Goal: Book appointment/travel/reservation

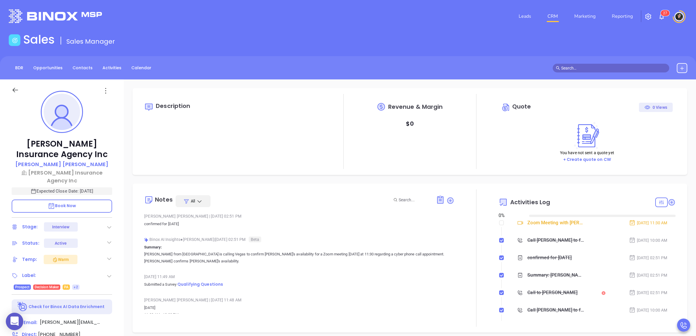
type input "[DATE]"
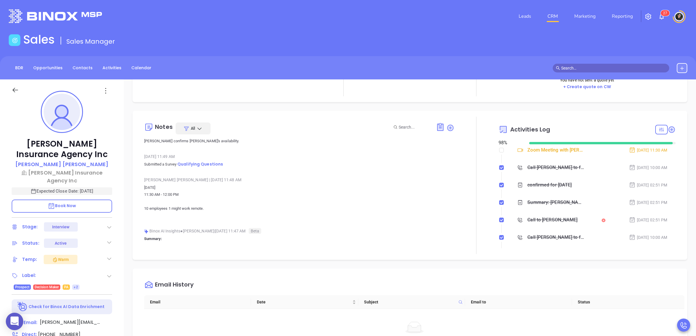
scroll to position [109, 0]
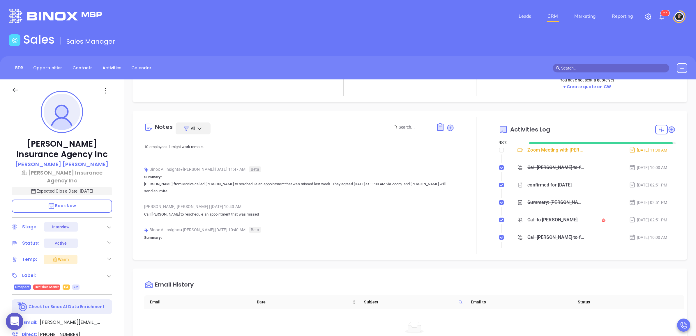
type input "[PERSON_NAME]"
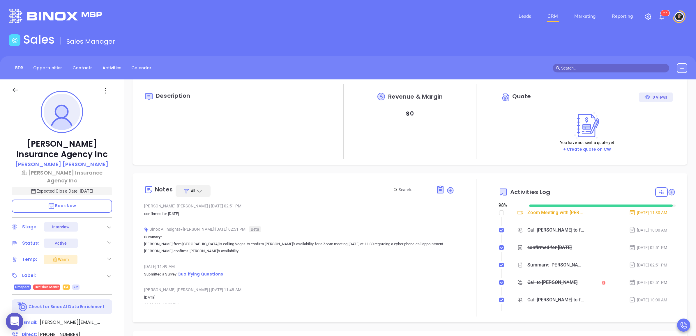
scroll to position [0, 0]
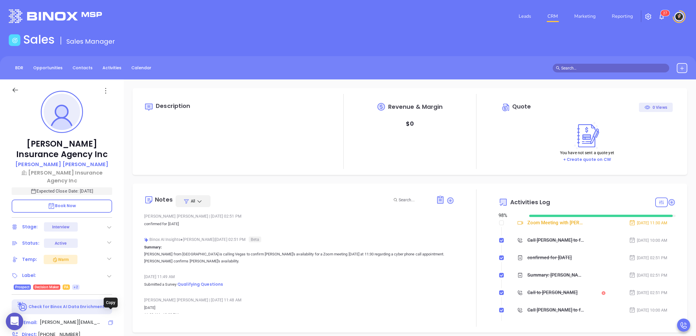
drag, startPoint x: 112, startPoint y: 313, endPoint x: 116, endPoint y: 2, distance: 311.0
click at [112, 321] on icon at bounding box center [111, 323] width 4 height 4
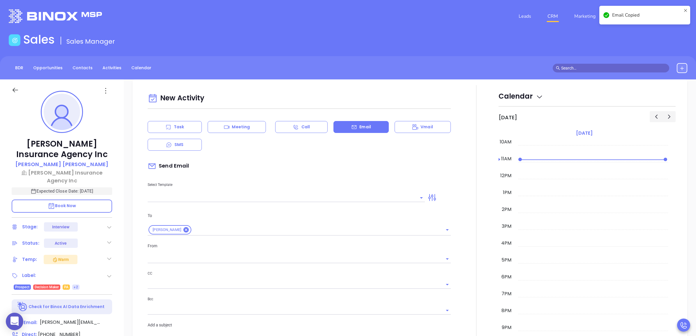
scroll to position [79, 0]
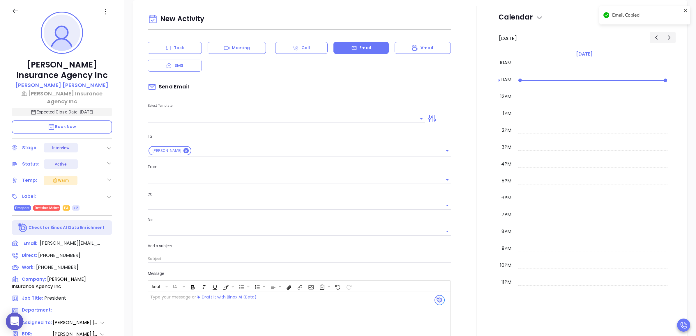
type input "Wendy Hernandez"
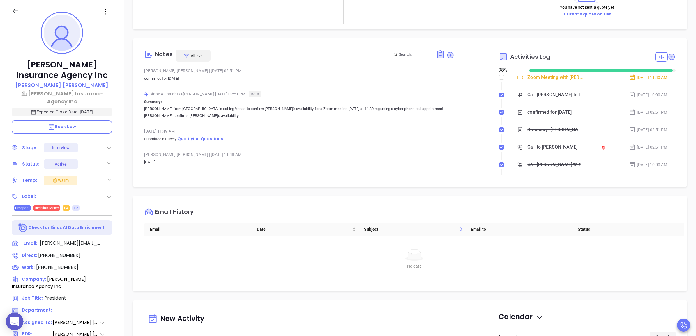
scroll to position [0, 0]
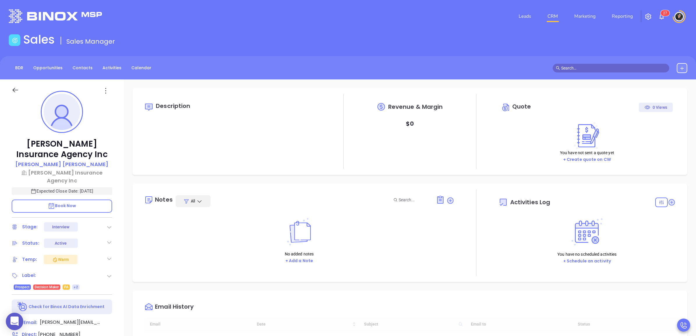
type input "09/10/2025"
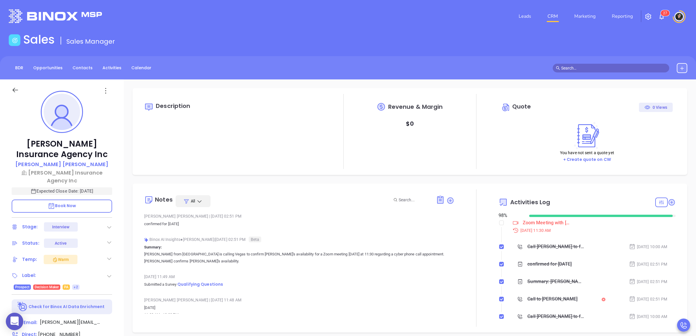
type input "Wendy Hernandez"
click at [84, 200] on p "Book Now" at bounding box center [62, 206] width 100 height 13
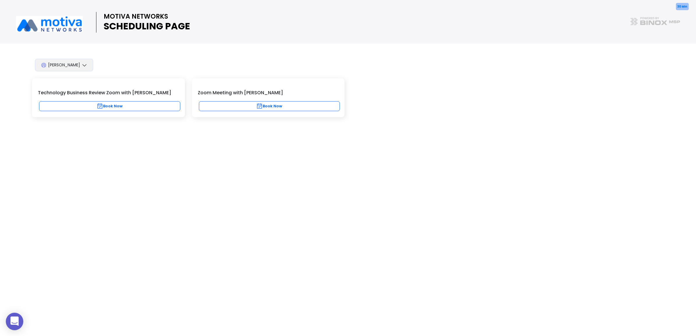
click at [226, 112] on div "30 Min Zoom Meeting with [PERSON_NAME] Book Now" at bounding box center [268, 97] width 153 height 39
click at [233, 105] on button "Book Now" at bounding box center [269, 106] width 141 height 10
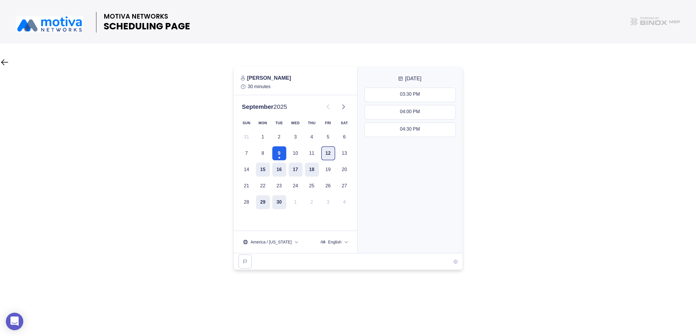
click at [328, 153] on button "12" at bounding box center [328, 153] width 14 height 14
click at [415, 114] on div "11:00 AM - 11:30 AM" at bounding box center [409, 112] width 43 height 6
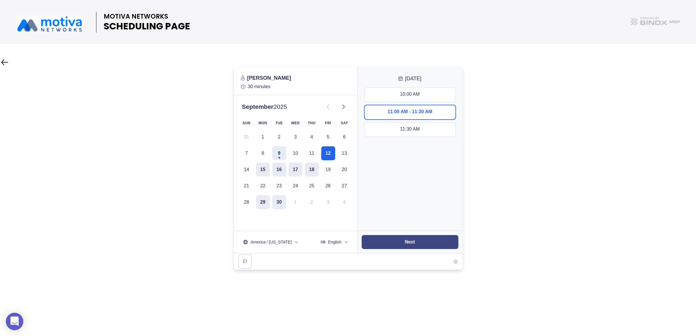
click at [397, 240] on button "Next" at bounding box center [410, 242] width 97 height 14
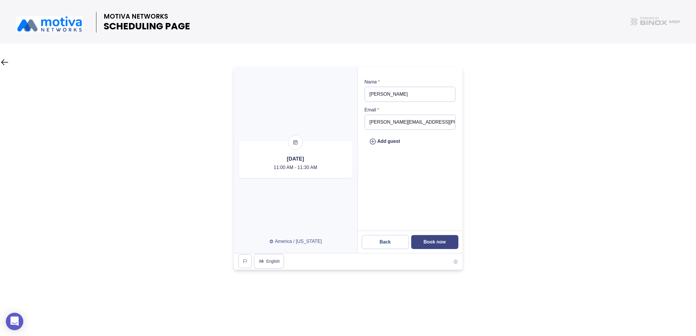
click at [0, 0] on slot "Book now" at bounding box center [0, 0] width 0 height 0
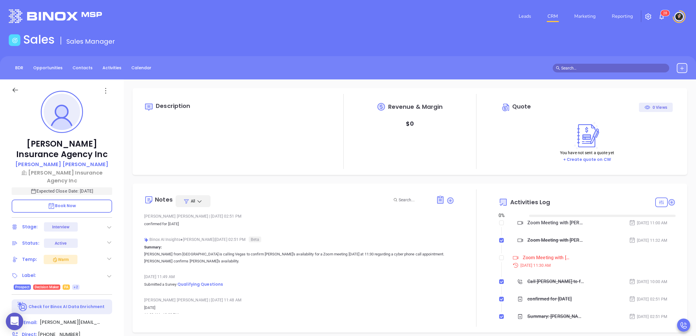
type input "[DATE]"
click at [499, 257] on input "checkbox" at bounding box center [501, 258] width 5 height 5
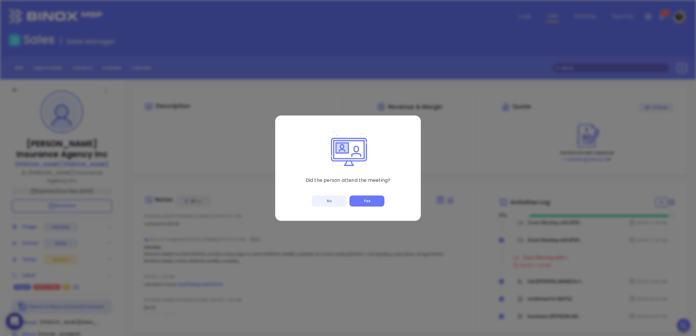
click at [337, 200] on button "No" at bounding box center [329, 201] width 35 height 11
checkbox input "true"
type input "[PERSON_NAME]"
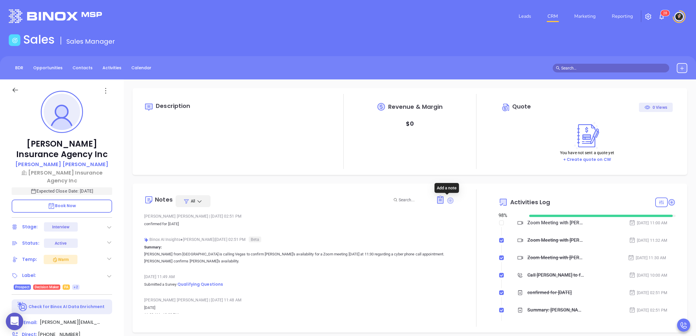
click at [447, 199] on icon at bounding box center [450, 200] width 6 height 6
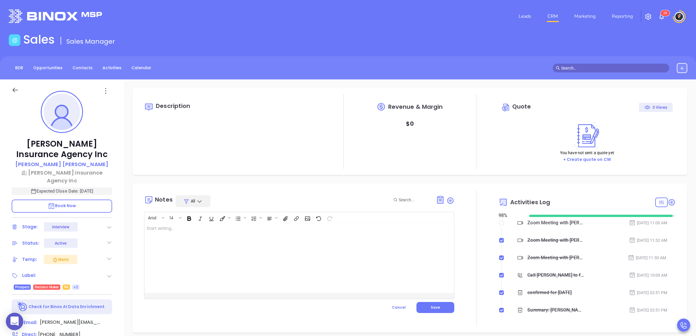
click at [317, 232] on div at bounding box center [288, 258] width 288 height 70
click at [446, 307] on button "Save" at bounding box center [435, 307] width 38 height 11
